Goal: Information Seeking & Learning: Learn about a topic

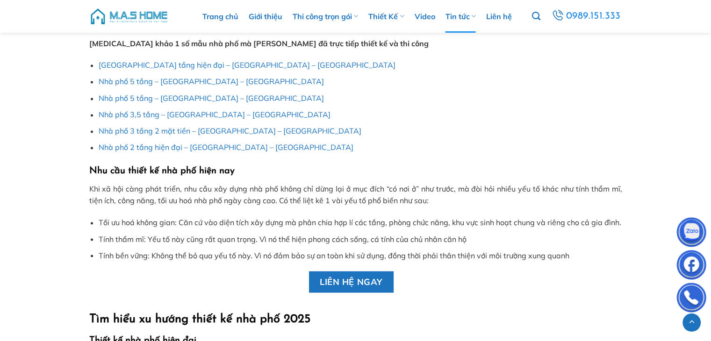
scroll to position [1550, 0]
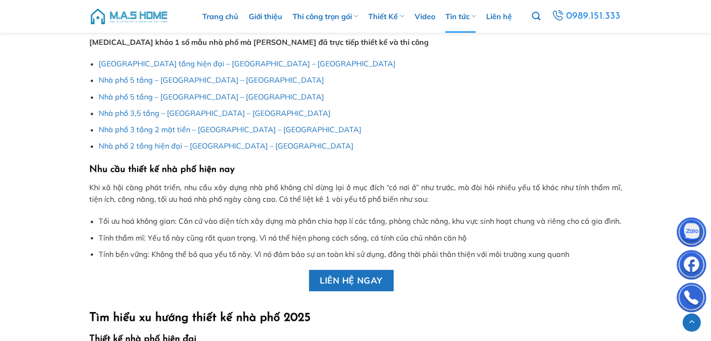
click at [209, 147] on link "Nhà phố 2 tầng hiện đại – [GEOGRAPHIC_DATA] – [GEOGRAPHIC_DATA]" at bounding box center [226, 145] width 255 height 9
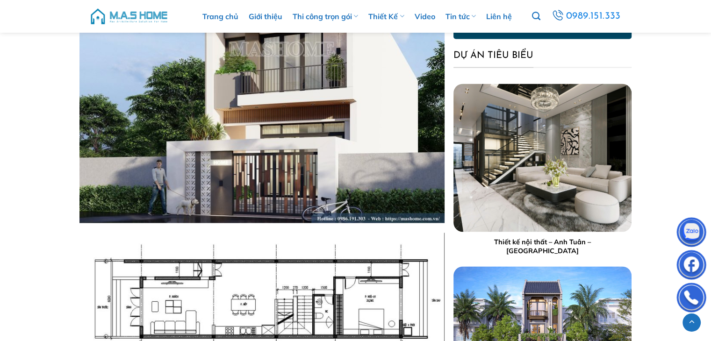
scroll to position [1298, 0]
